Goal: Task Accomplishment & Management: Use online tool/utility

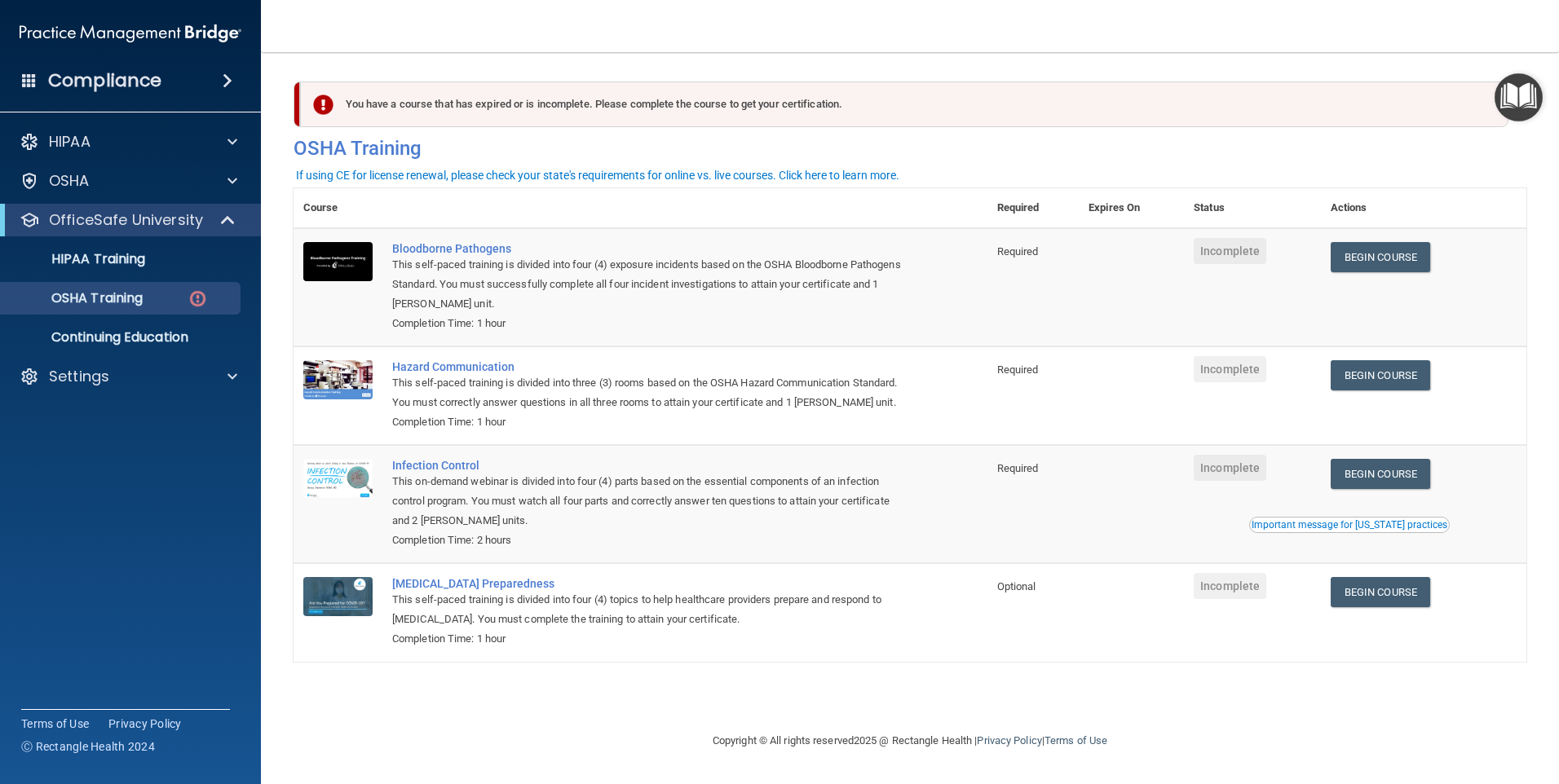
click at [1197, 678] on div "You have a course that has expired or is incomplete. Please complete the course…" at bounding box center [909, 392] width 1233 height 646
click at [1362, 269] on link "Begin Course" at bounding box center [1380, 257] width 99 height 30
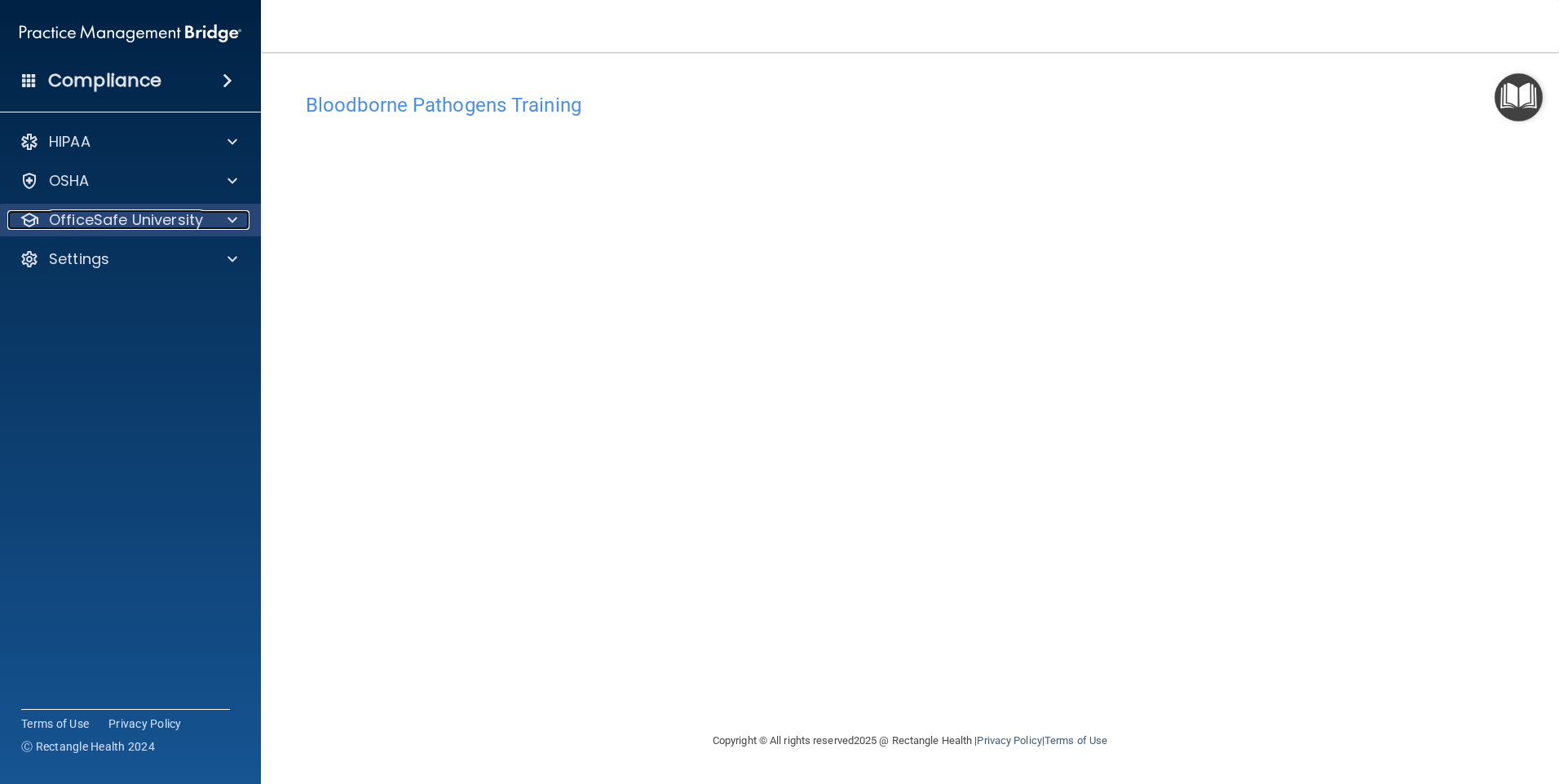
click at [238, 224] on div at bounding box center [230, 220] width 41 height 20
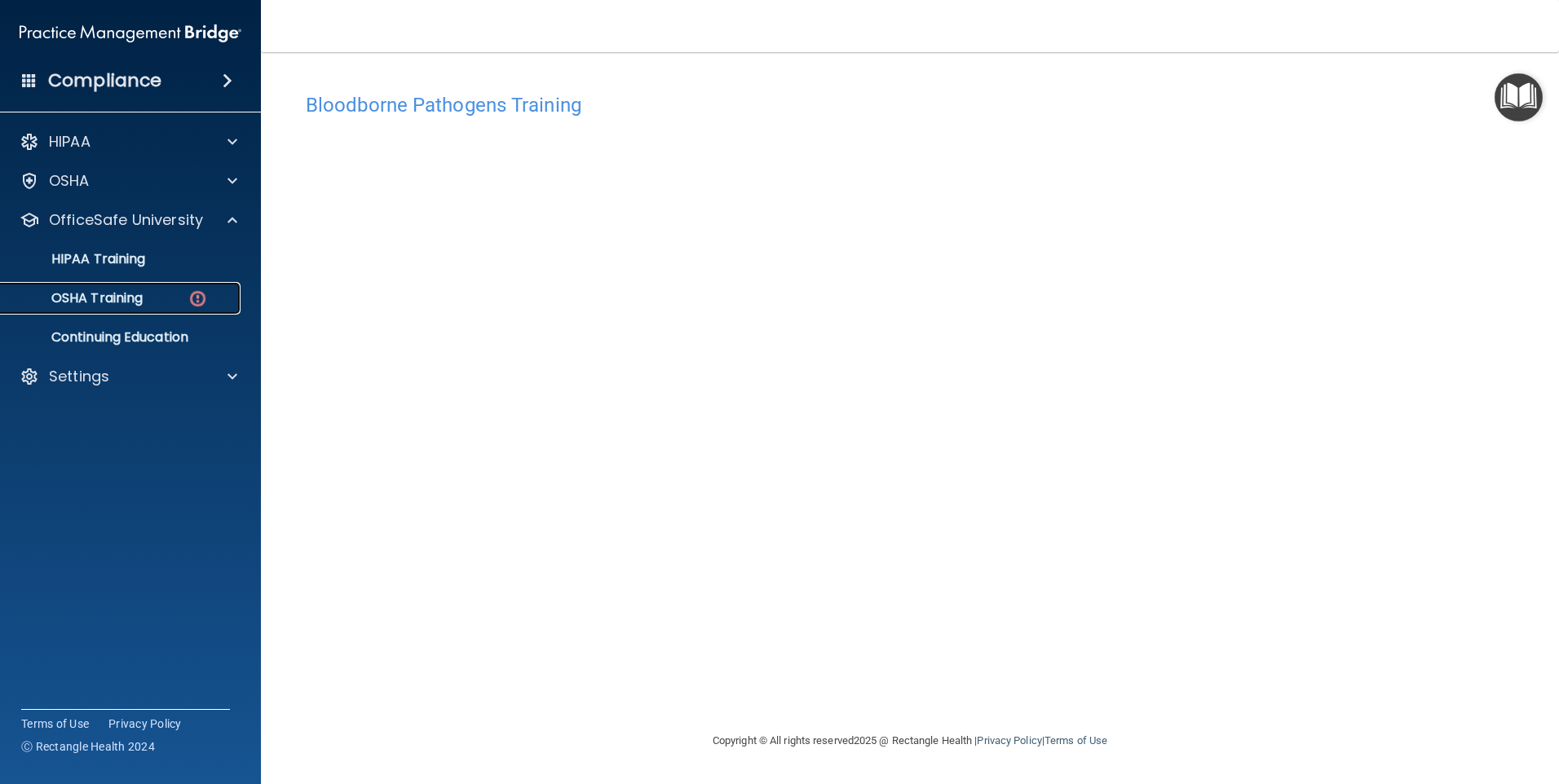
click at [212, 291] on div "OSHA Training" at bounding box center [122, 298] width 223 height 16
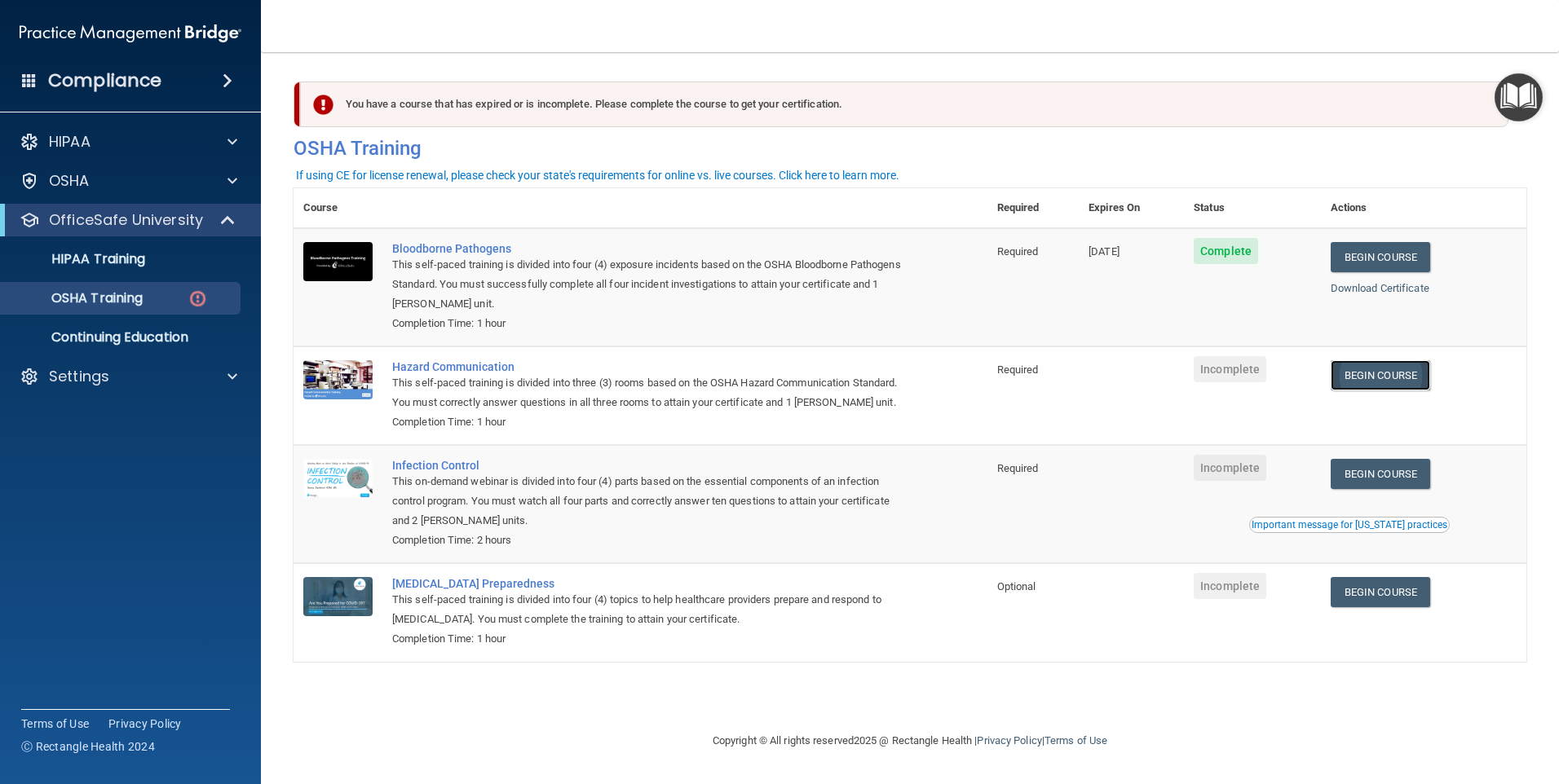
click at [1381, 377] on link "Begin Course" at bounding box center [1380, 375] width 99 height 30
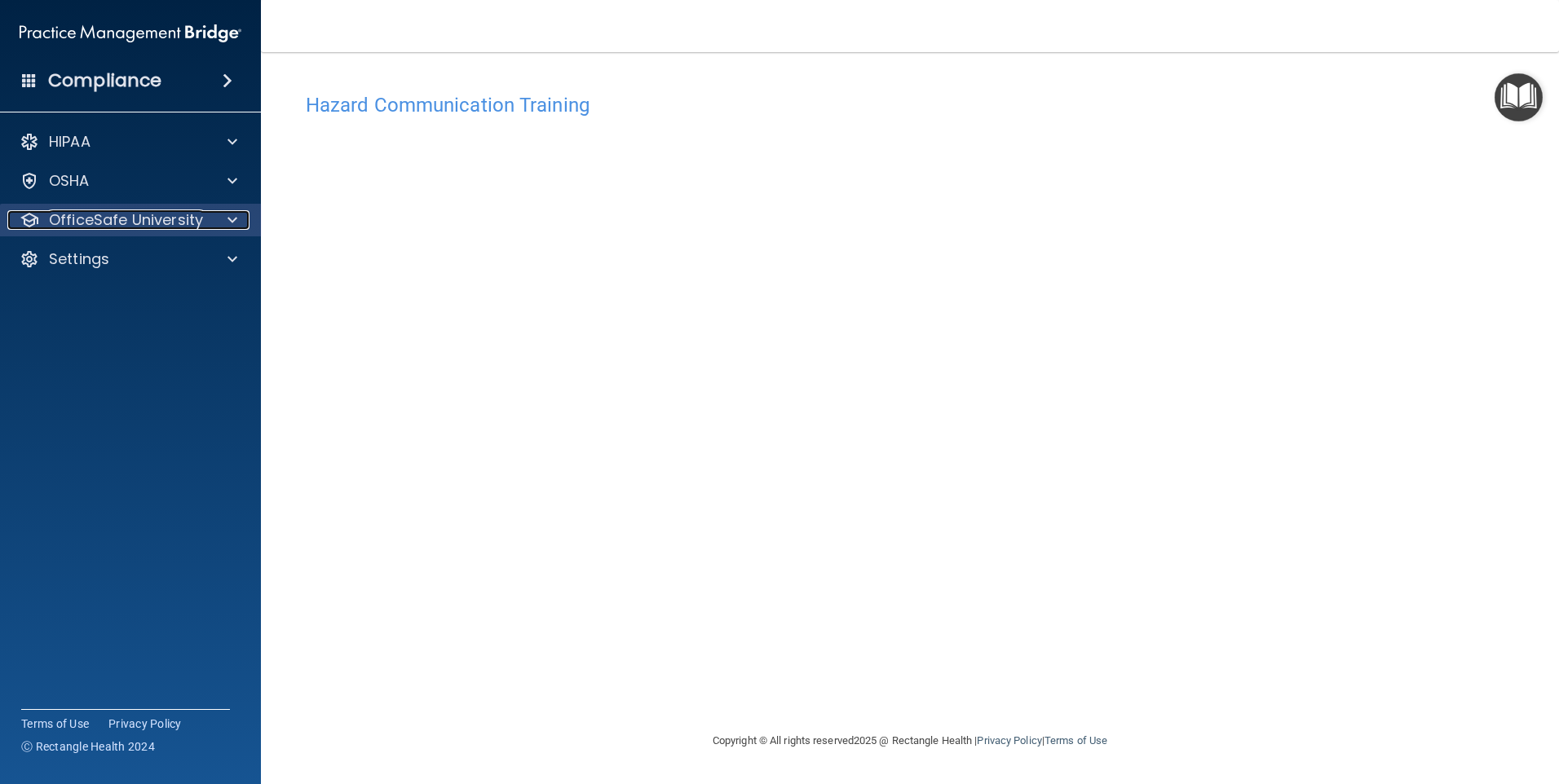
click at [245, 218] on div at bounding box center [230, 220] width 41 height 20
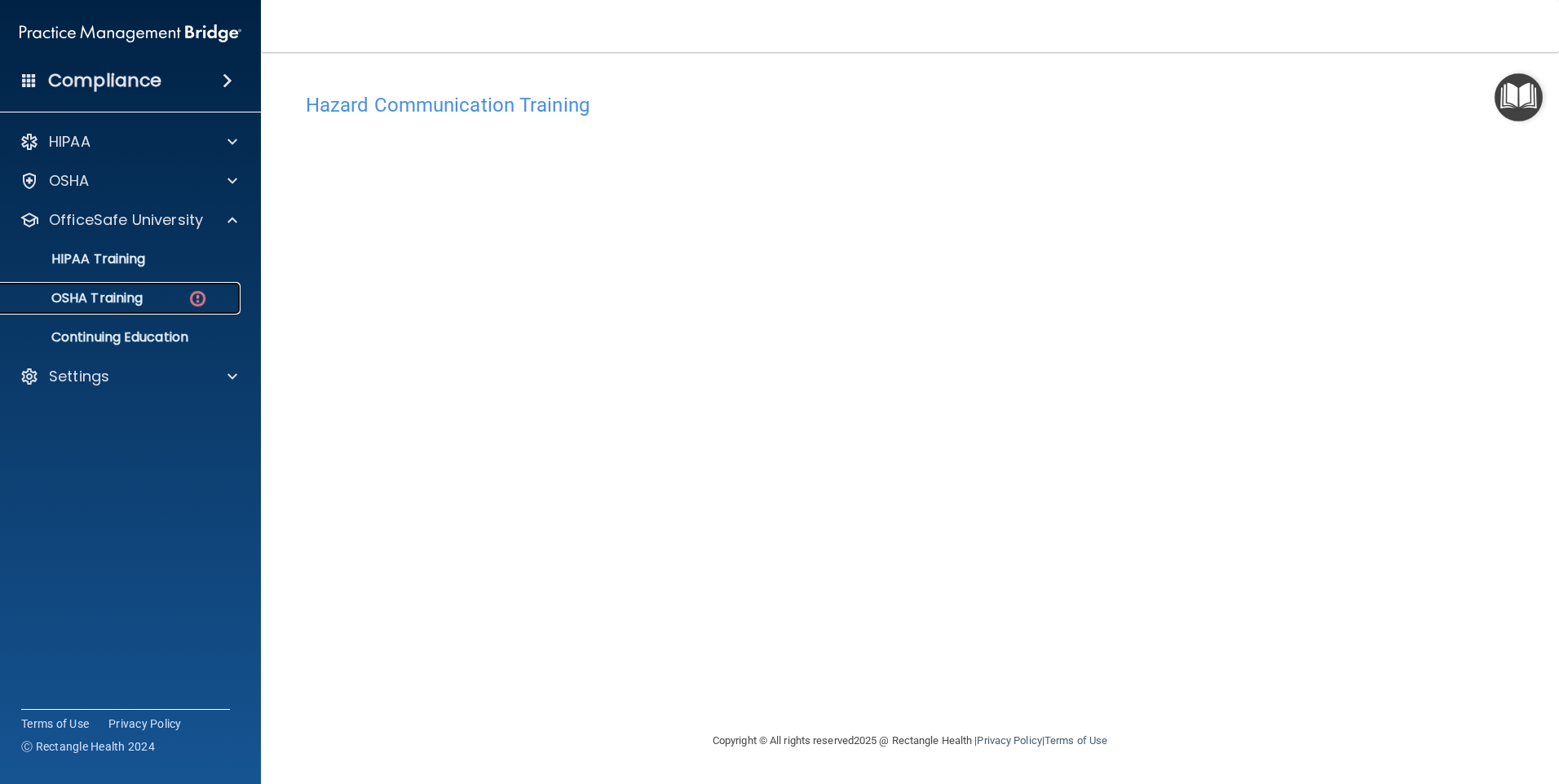
click at [185, 293] on div "OSHA Training" at bounding box center [122, 298] width 223 height 16
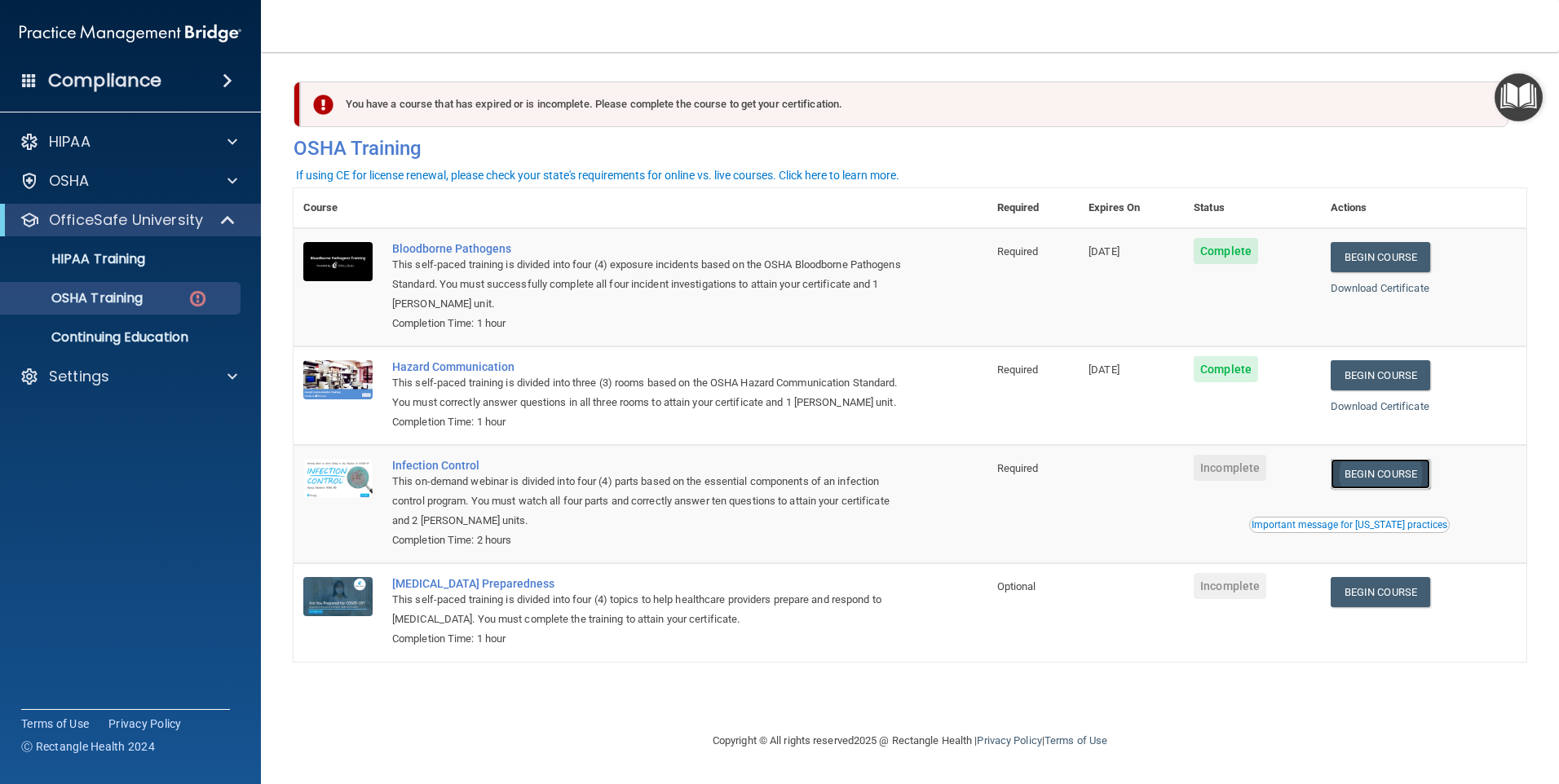
click at [1398, 481] on link "Begin Course" at bounding box center [1380, 474] width 99 height 30
